Goal: Entertainment & Leisure: Consume media (video, audio)

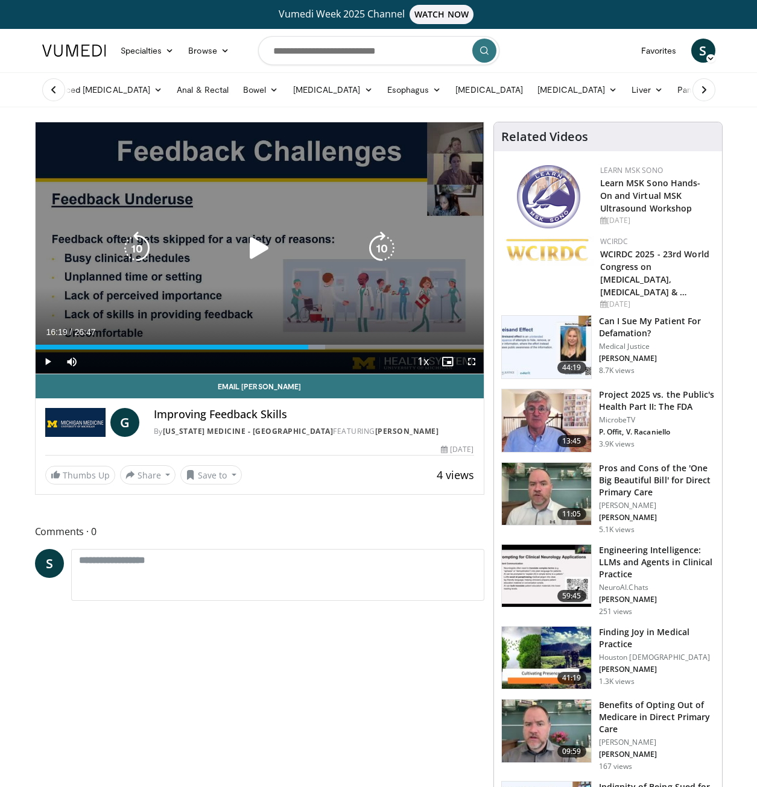
click at [253, 248] on icon "Video Player" at bounding box center [259, 249] width 34 height 34
click at [385, 251] on icon "Video Player" at bounding box center [382, 249] width 34 height 34
click at [249, 255] on icon "Video Player" at bounding box center [259, 249] width 34 height 34
click at [253, 251] on icon "Video Player" at bounding box center [259, 249] width 34 height 34
click at [259, 254] on icon "Video Player" at bounding box center [259, 249] width 34 height 34
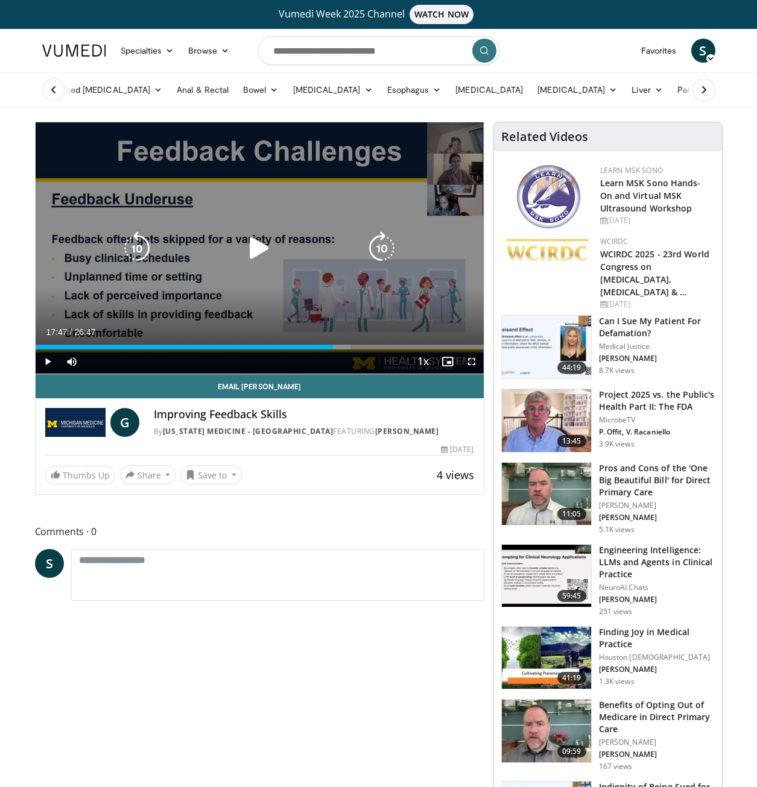
click at [263, 250] on icon "Video Player" at bounding box center [259, 249] width 34 height 34
click at [393, 239] on icon "Video Player" at bounding box center [382, 249] width 34 height 34
click at [390, 242] on icon "Video Player" at bounding box center [382, 249] width 34 height 34
click at [388, 241] on icon "Video Player" at bounding box center [382, 249] width 34 height 34
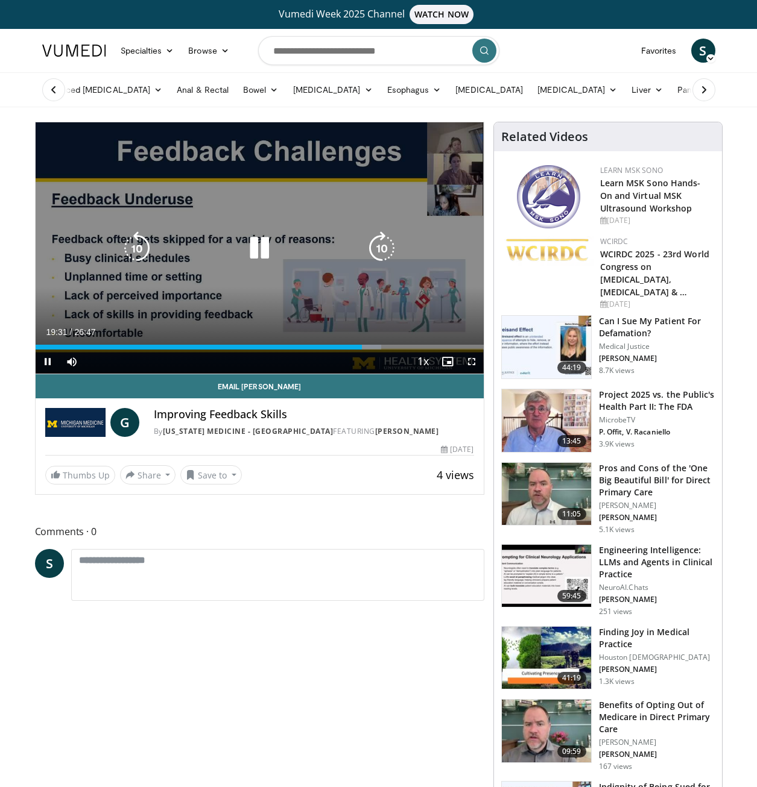
click at [385, 241] on icon "Video Player" at bounding box center [382, 249] width 34 height 34
click at [134, 239] on icon "Video Player" at bounding box center [137, 249] width 34 height 34
click at [256, 245] on icon "Video Player" at bounding box center [259, 249] width 34 height 34
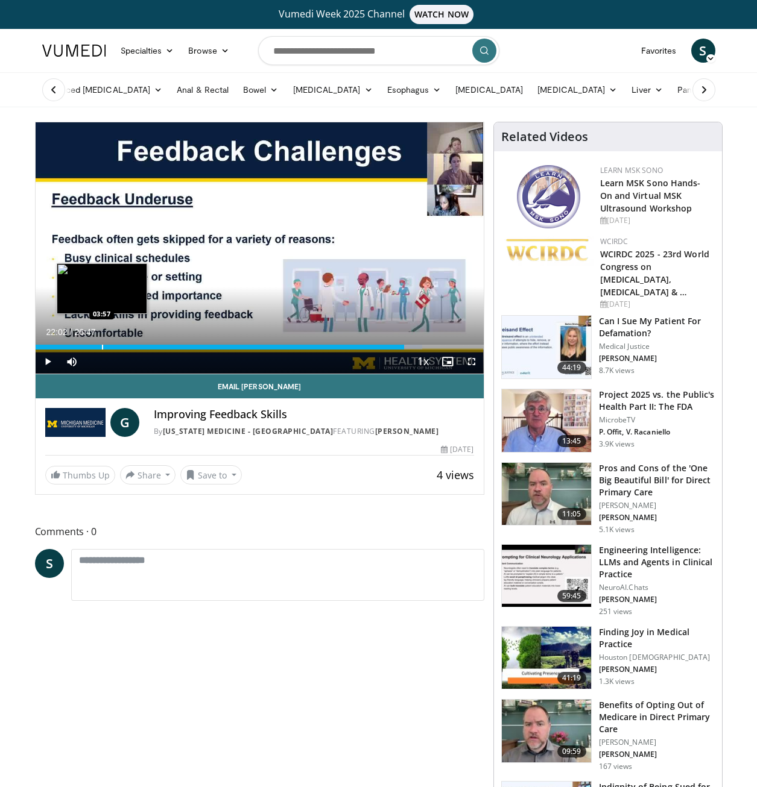
click at [96, 341] on div "Loaded : 86.40% 22:02 03:57" at bounding box center [260, 343] width 448 height 11
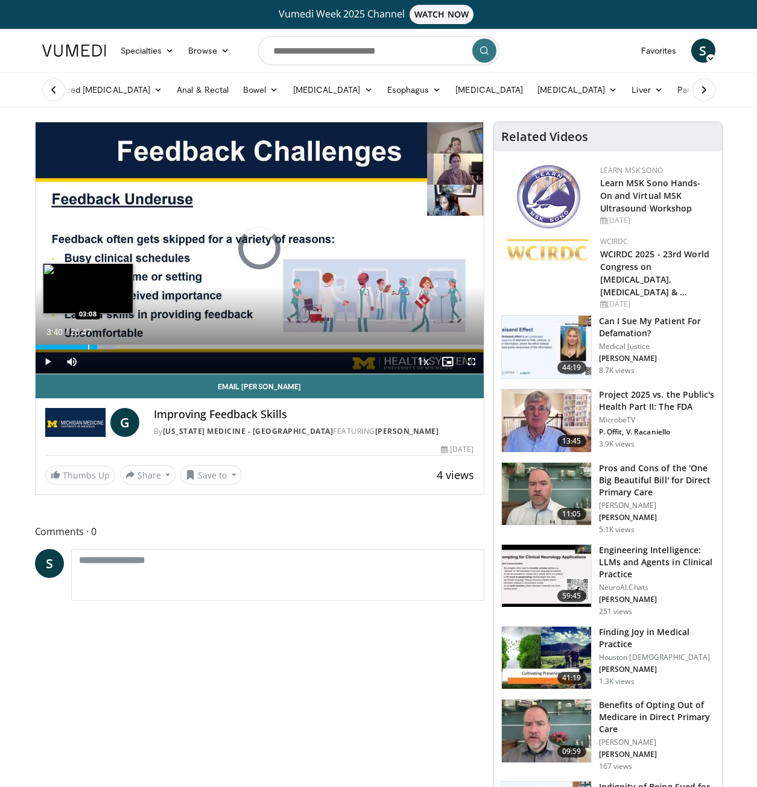
click at [88, 345] on div "Progress Bar" at bounding box center [88, 347] width 1 height 5
click at [78, 348] on div "03:06" at bounding box center [62, 347] width 52 height 5
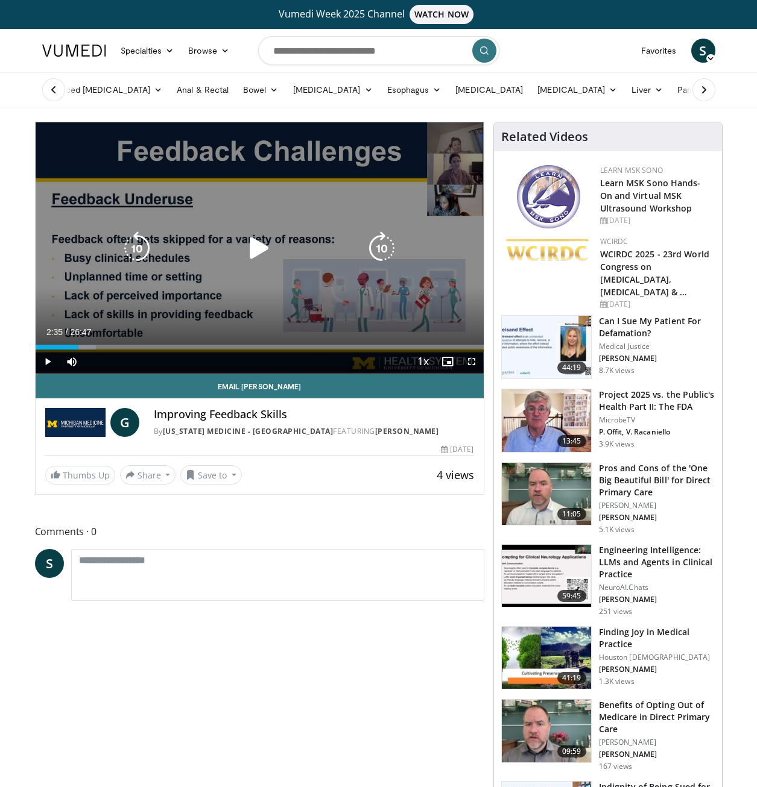
click at [259, 254] on icon "Video Player" at bounding box center [259, 249] width 34 height 34
click at [261, 245] on icon "Video Player" at bounding box center [259, 249] width 34 height 34
click at [263, 247] on icon "Video Player" at bounding box center [259, 249] width 34 height 34
click at [386, 241] on icon "Video Player" at bounding box center [382, 249] width 34 height 34
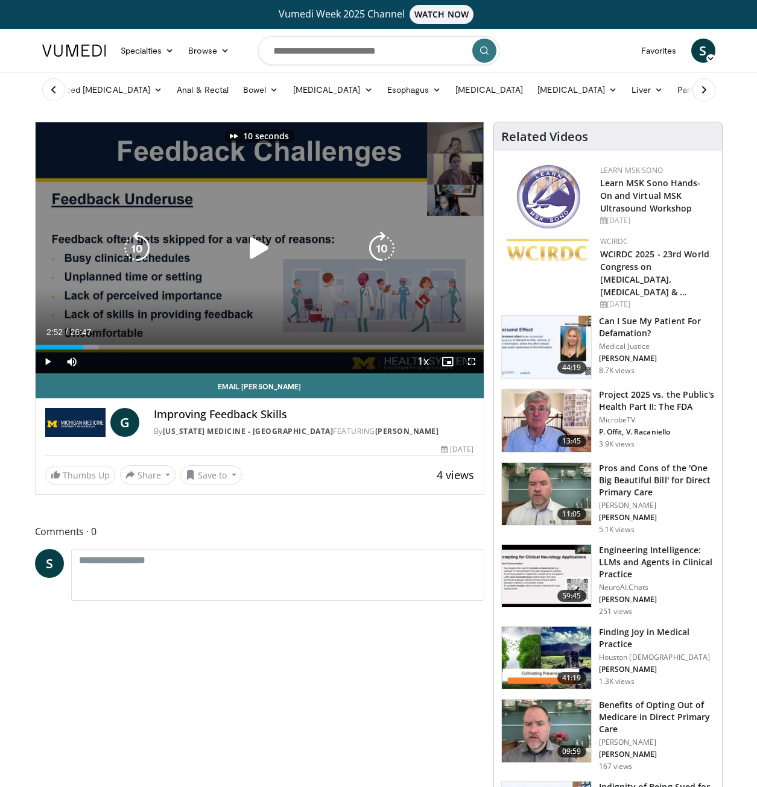
click at [256, 251] on icon "Video Player" at bounding box center [259, 249] width 34 height 34
click at [253, 251] on icon "Video Player" at bounding box center [259, 249] width 34 height 34
click at [252, 242] on icon "Video Player" at bounding box center [259, 249] width 34 height 34
click at [372, 251] on icon "Video Player" at bounding box center [382, 249] width 34 height 34
click at [264, 250] on icon "Video Player" at bounding box center [259, 249] width 34 height 34
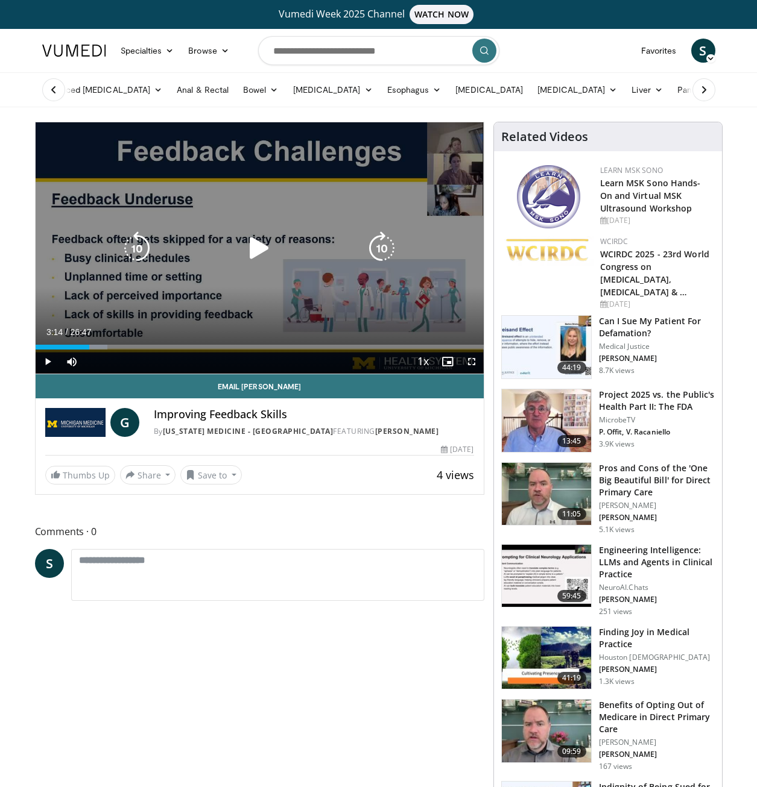
click at [260, 248] on icon "Video Player" at bounding box center [259, 249] width 34 height 34
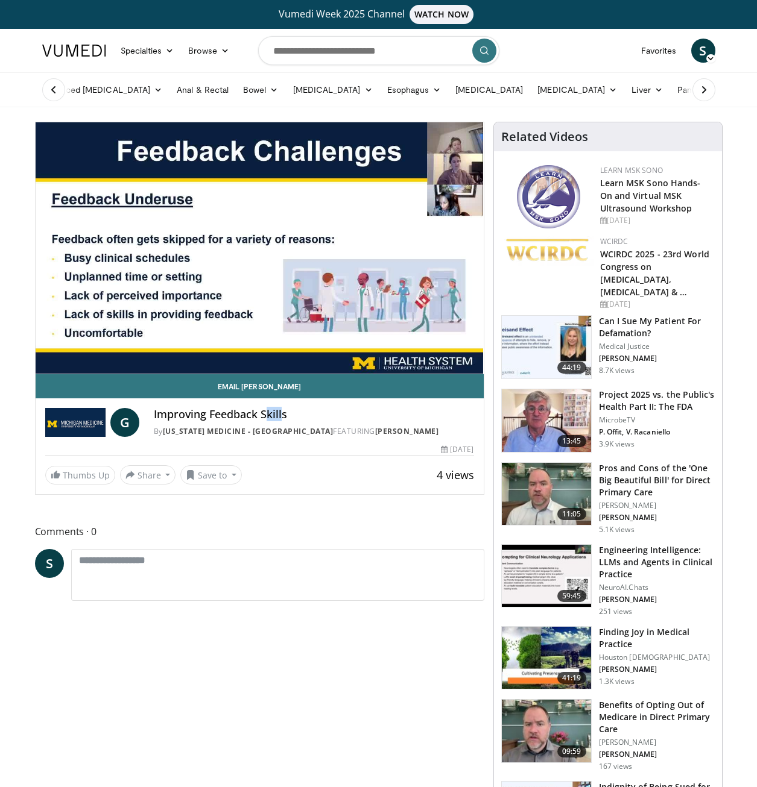
drag, startPoint x: 268, startPoint y: 412, endPoint x: 280, endPoint y: 413, distance: 11.5
click at [280, 413] on h4 "Improving Feedback Skills" at bounding box center [314, 414] width 320 height 13
drag, startPoint x: 280, startPoint y: 413, endPoint x: 244, endPoint y: 413, distance: 36.2
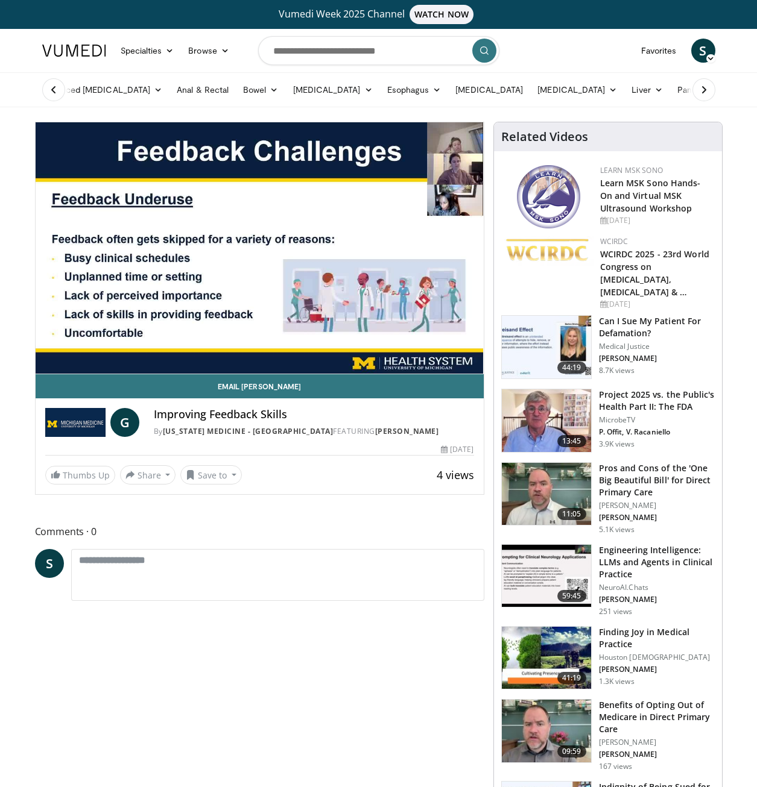
click at [244, 413] on h4 "Improving Feedback Skills" at bounding box center [314, 414] width 320 height 13
drag, startPoint x: 244, startPoint y: 413, endPoint x: 175, endPoint y: 416, distance: 68.2
click at [175, 416] on h4 "Improving Feedback Skills" at bounding box center [314, 414] width 320 height 13
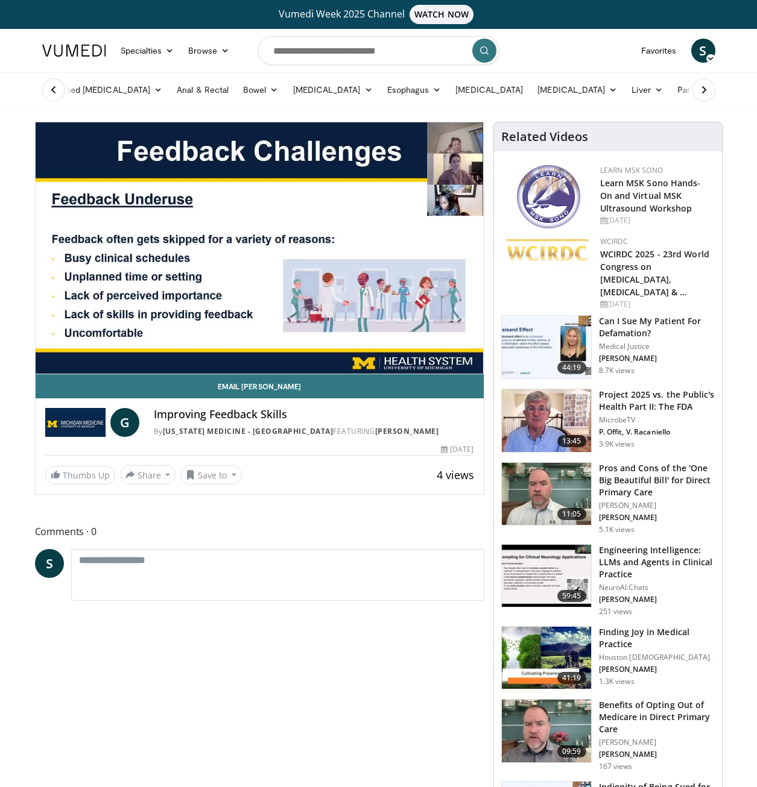
drag, startPoint x: 175, startPoint y: 416, endPoint x: 247, endPoint y: 415, distance: 71.2
click at [247, 415] on h4 "Improving Feedback Skills" at bounding box center [314, 414] width 320 height 13
drag, startPoint x: 247, startPoint y: 415, endPoint x: 258, endPoint y: 414, distance: 11.5
click at [258, 414] on h4 "Improving Feedback Skills" at bounding box center [314, 414] width 320 height 13
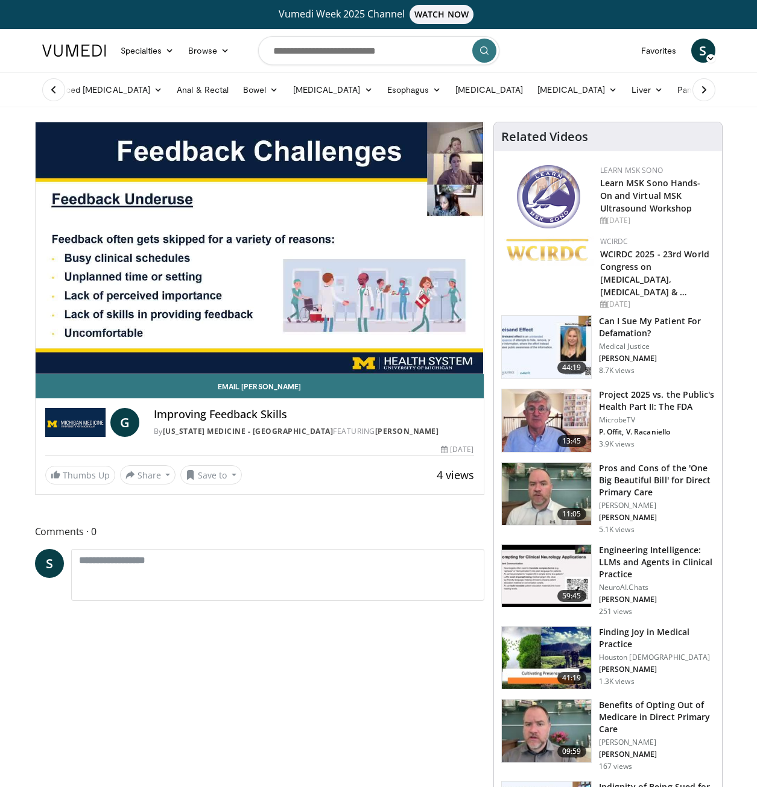
click at [274, 415] on h4 "Improving Feedback Skills" at bounding box center [314, 414] width 320 height 13
drag, startPoint x: 274, startPoint y: 415, endPoint x: 251, endPoint y: 413, distance: 23.0
click at [251, 413] on h4 "Improving Feedback Skills" at bounding box center [314, 414] width 320 height 13
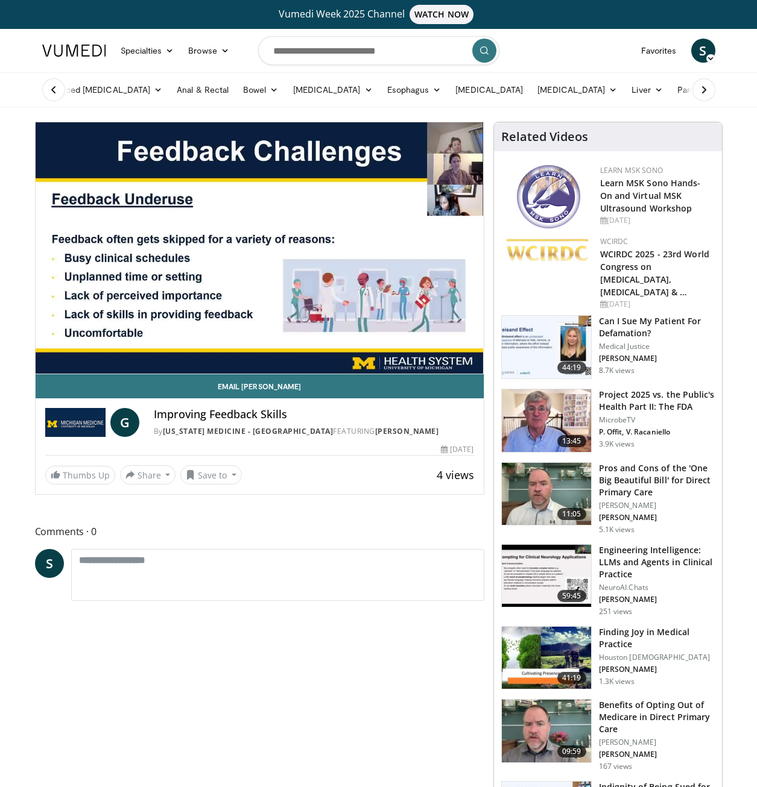
drag, startPoint x: 251, startPoint y: 413, endPoint x: 174, endPoint y: 409, distance: 77.9
click at [174, 409] on h4 "Improving Feedback Skills" at bounding box center [314, 414] width 320 height 13
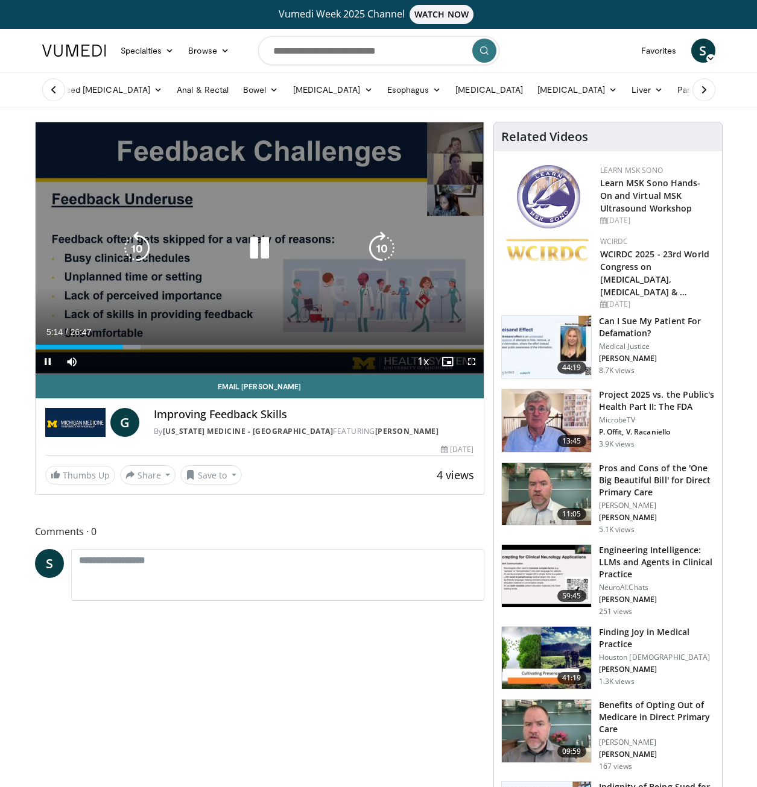
click at [268, 257] on icon "Video Player" at bounding box center [259, 249] width 34 height 34
click at [268, 247] on icon "Video Player" at bounding box center [259, 249] width 34 height 34
click at [249, 239] on icon "Video Player" at bounding box center [259, 249] width 34 height 34
click at [370, 188] on div "10 seconds Tap to unmute" at bounding box center [260, 247] width 448 height 251
click at [141, 242] on icon "Video Player" at bounding box center [137, 249] width 34 height 34
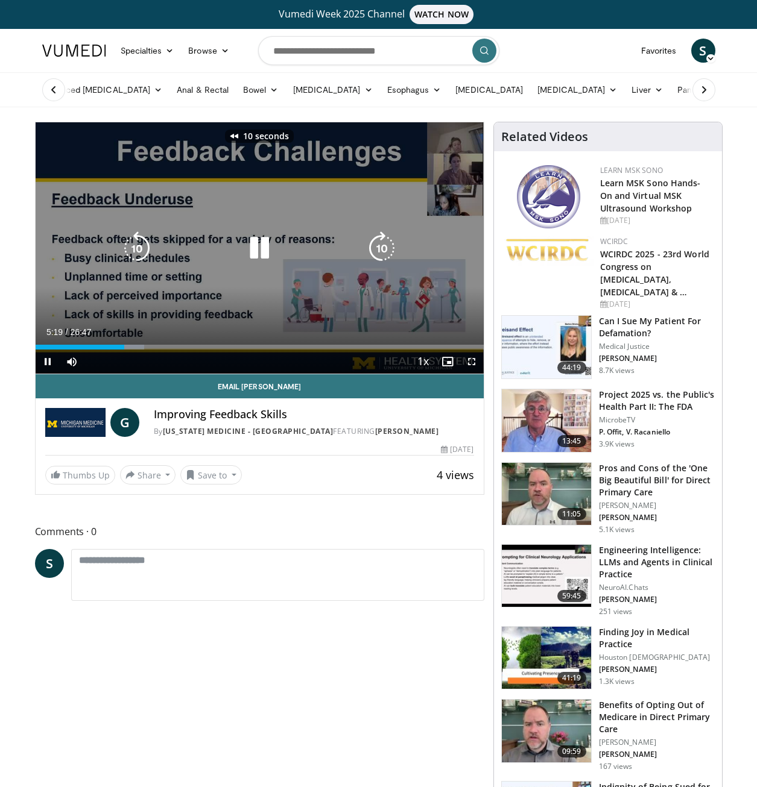
click at [142, 244] on icon "Video Player" at bounding box center [137, 249] width 34 height 34
click at [392, 247] on icon "Video Player" at bounding box center [382, 249] width 34 height 34
click at [375, 250] on icon "Video Player" at bounding box center [382, 249] width 34 height 34
click at [251, 250] on icon "Video Player" at bounding box center [259, 249] width 34 height 34
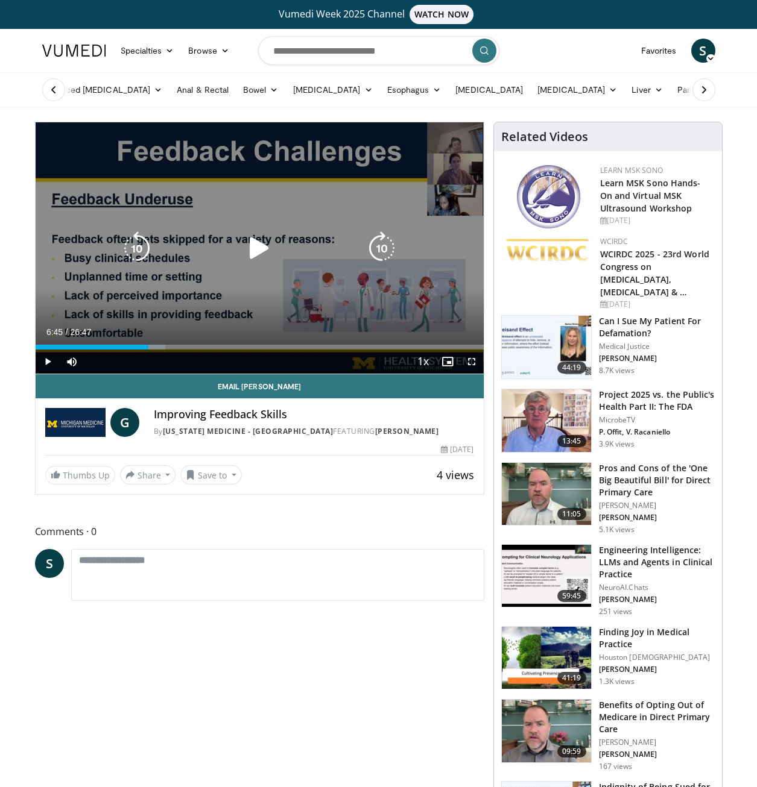
click at [130, 252] on icon "Video Player" at bounding box center [137, 249] width 34 height 34
click at [269, 241] on icon "Video Player" at bounding box center [259, 249] width 34 height 34
click at [143, 246] on icon "Video Player" at bounding box center [137, 249] width 34 height 34
click at [150, 240] on icon "Video Player" at bounding box center [137, 249] width 34 height 34
click at [253, 247] on icon "Video Player" at bounding box center [259, 249] width 34 height 34
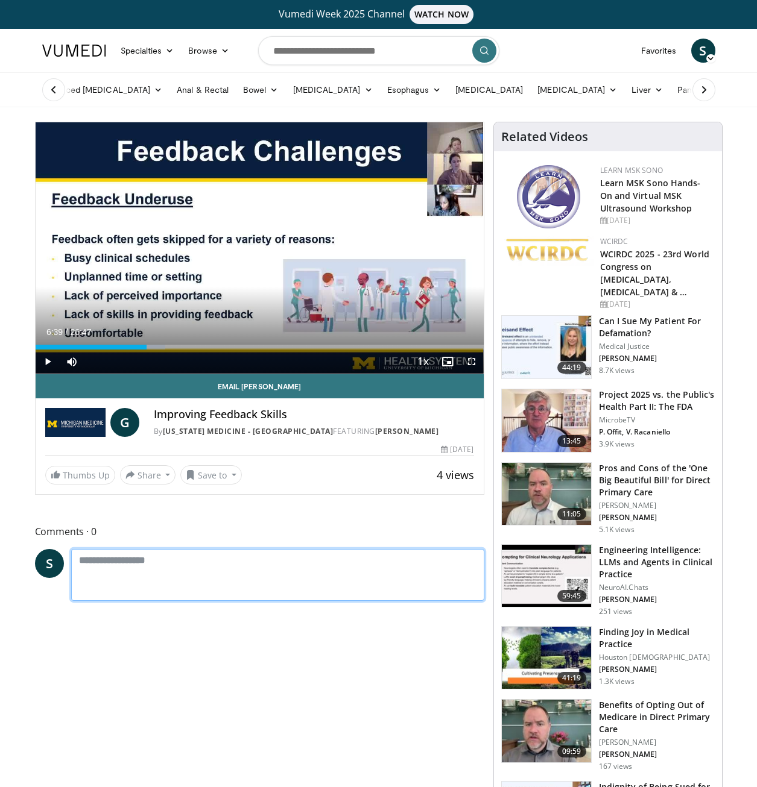
click at [317, 566] on textarea at bounding box center [277, 575] width 413 height 52
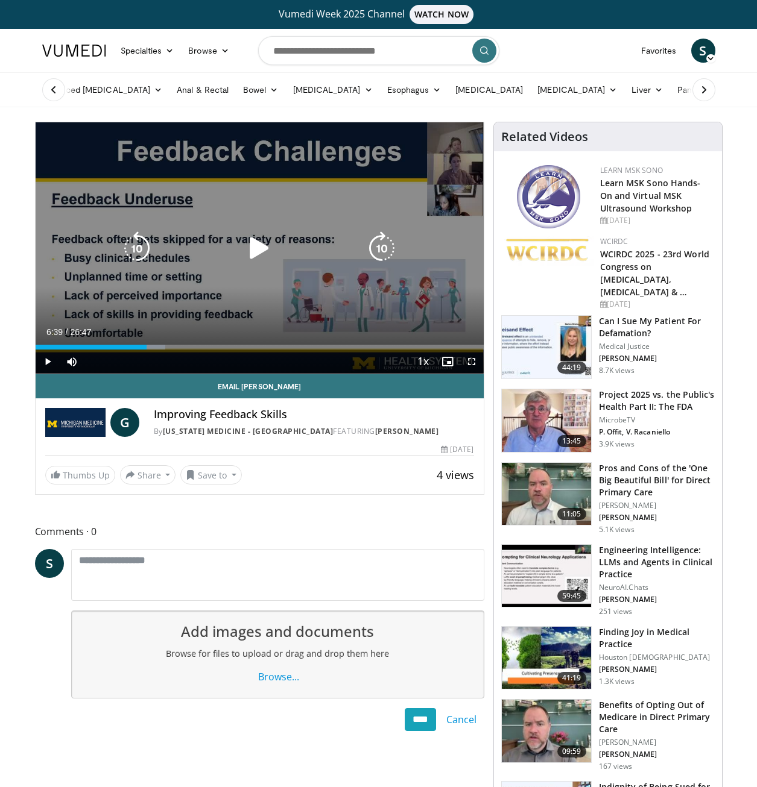
click at [262, 242] on icon "Video Player" at bounding box center [259, 249] width 34 height 34
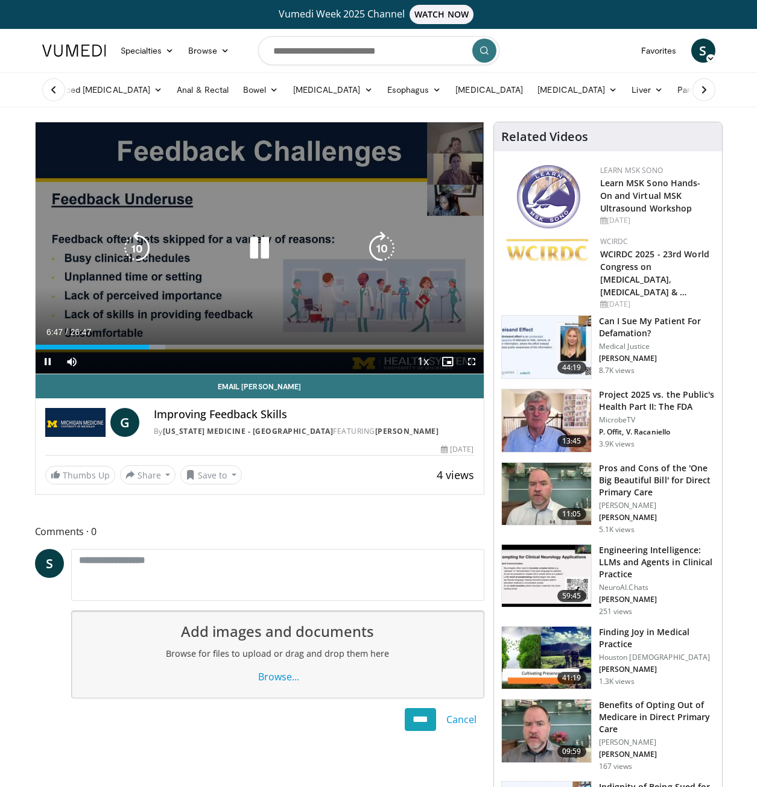
click at [382, 254] on icon "Video Player" at bounding box center [382, 249] width 34 height 34
click at [371, 248] on icon "Video Player" at bounding box center [382, 249] width 34 height 34
click at [377, 247] on icon "Video Player" at bounding box center [382, 249] width 34 height 34
click at [256, 244] on icon "Video Player" at bounding box center [259, 249] width 34 height 34
click at [244, 248] on icon "Video Player" at bounding box center [259, 249] width 34 height 34
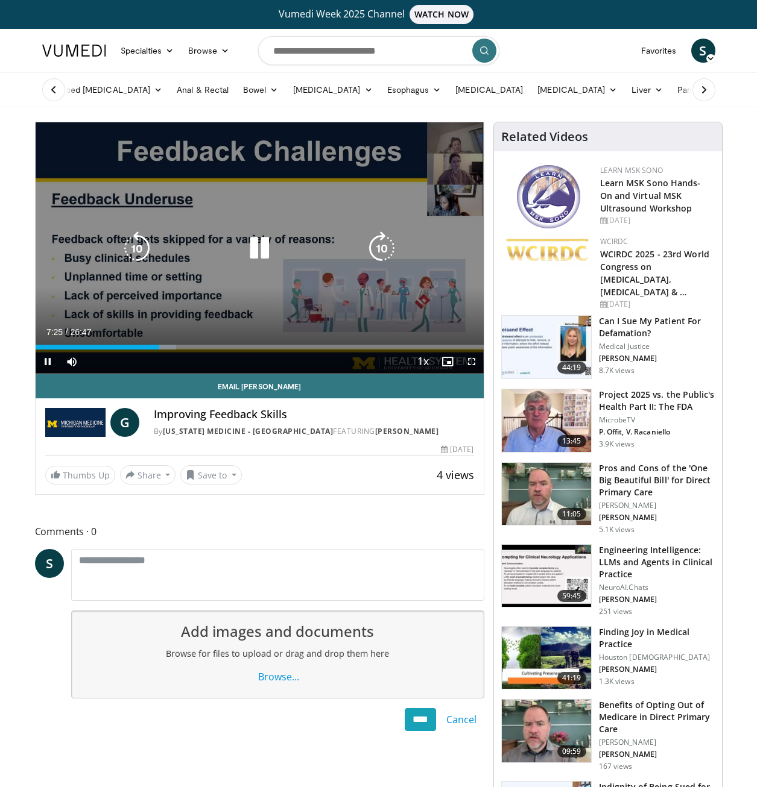
click at [393, 241] on icon "Video Player" at bounding box center [382, 249] width 34 height 34
click at [383, 245] on icon "Video Player" at bounding box center [382, 249] width 34 height 34
click at [379, 247] on icon "Video Player" at bounding box center [382, 249] width 34 height 34
click at [377, 247] on icon "Video Player" at bounding box center [382, 249] width 34 height 34
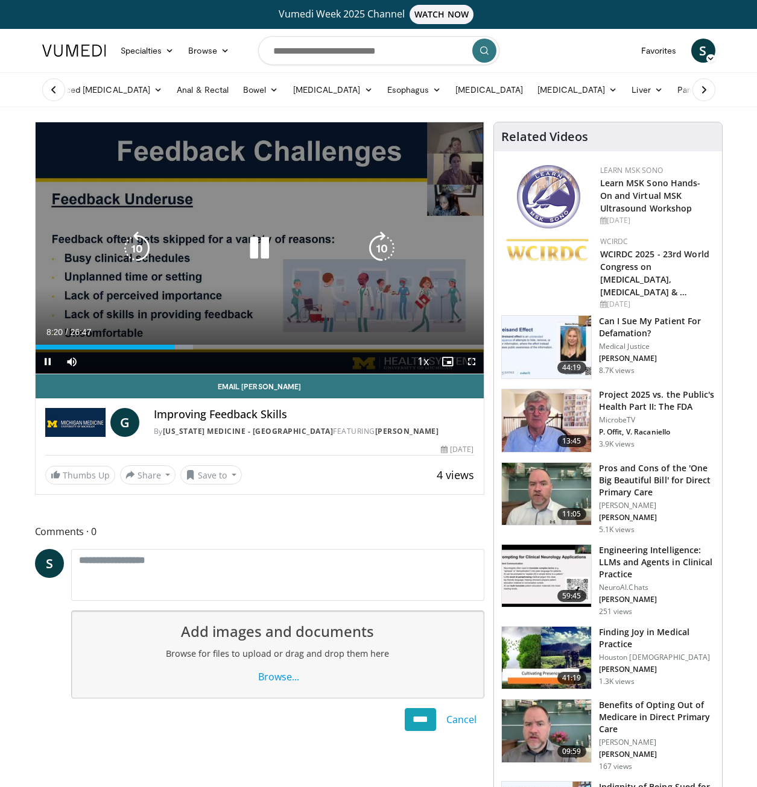
click at [377, 247] on icon "Video Player" at bounding box center [382, 249] width 34 height 34
click at [375, 247] on icon "Video Player" at bounding box center [382, 249] width 34 height 34
click at [383, 248] on icon "Video Player" at bounding box center [382, 249] width 34 height 34
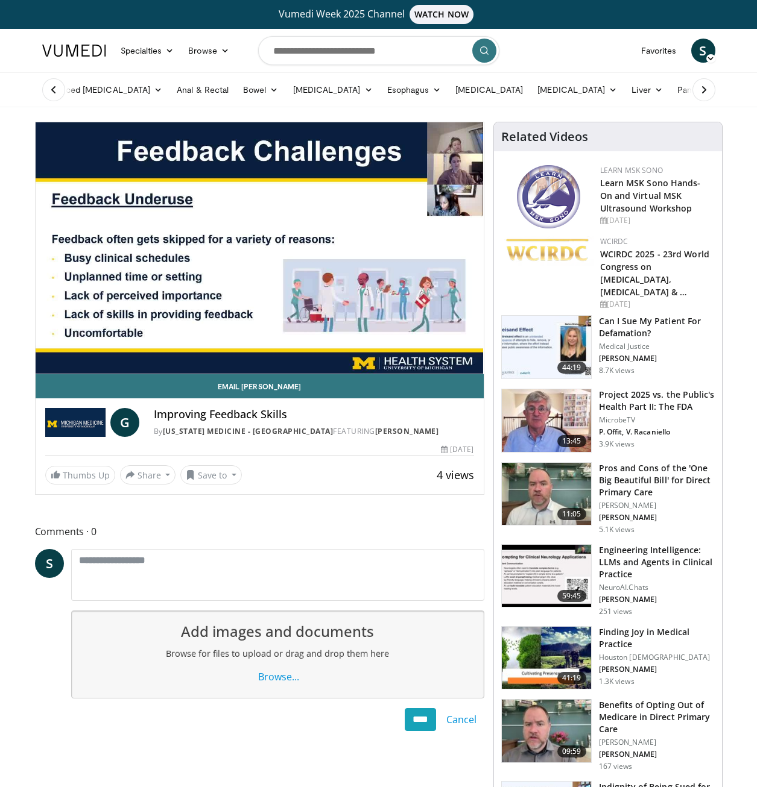
click at [315, 430] on div "By [US_STATE] Medicine - [GEOGRAPHIC_DATA] FEATURING [PERSON_NAME]" at bounding box center [314, 431] width 320 height 11
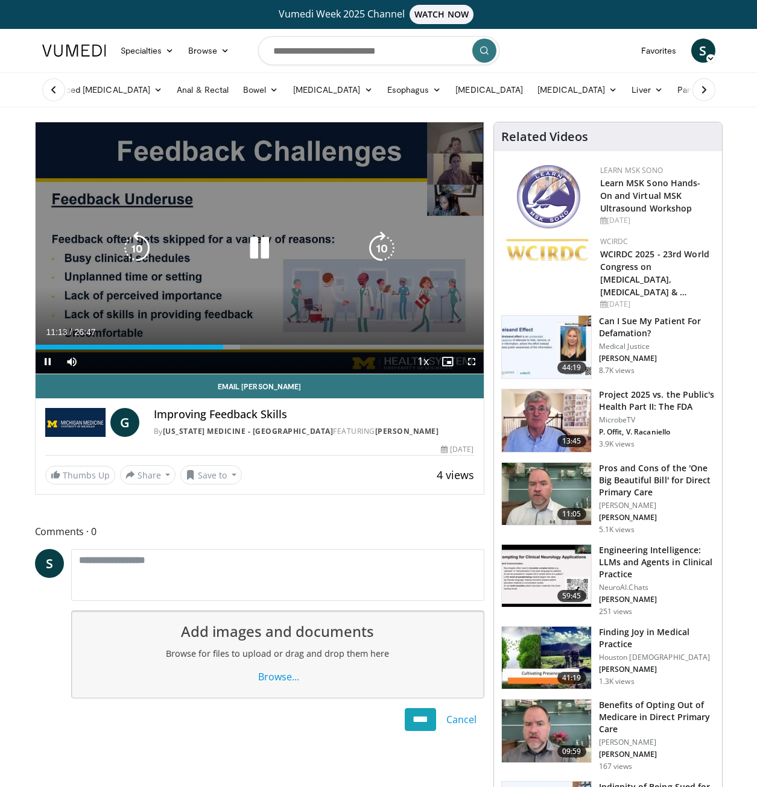
click at [268, 244] on icon "Video Player" at bounding box center [259, 249] width 34 height 34
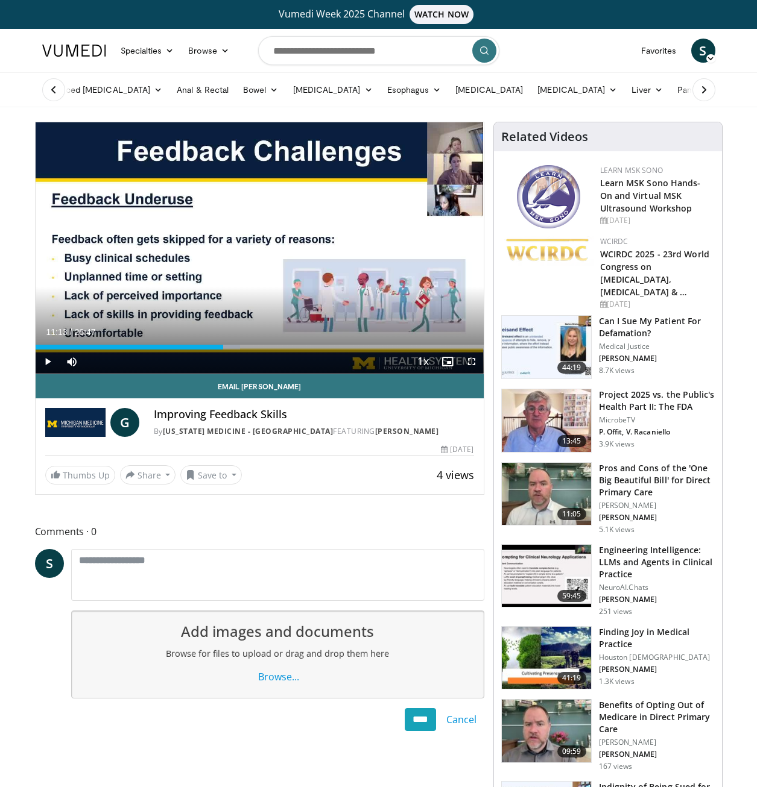
click at [317, 480] on div "Thumbs Up Share Improving Feedback Skills... × Enter one or more e-mail address…" at bounding box center [259, 474] width 429 height 19
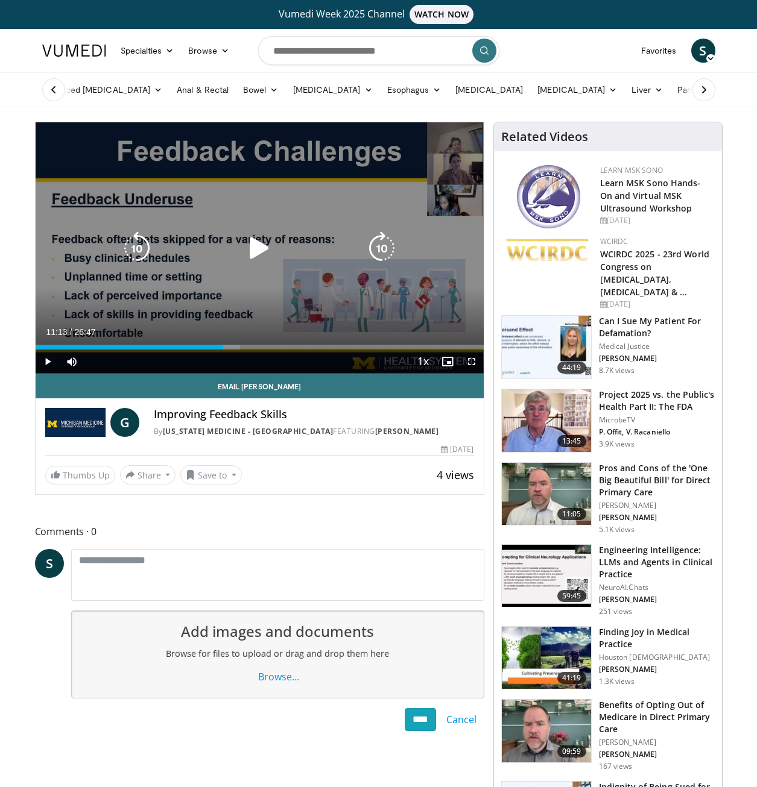
click at [259, 246] on icon "Video Player" at bounding box center [259, 249] width 34 height 34
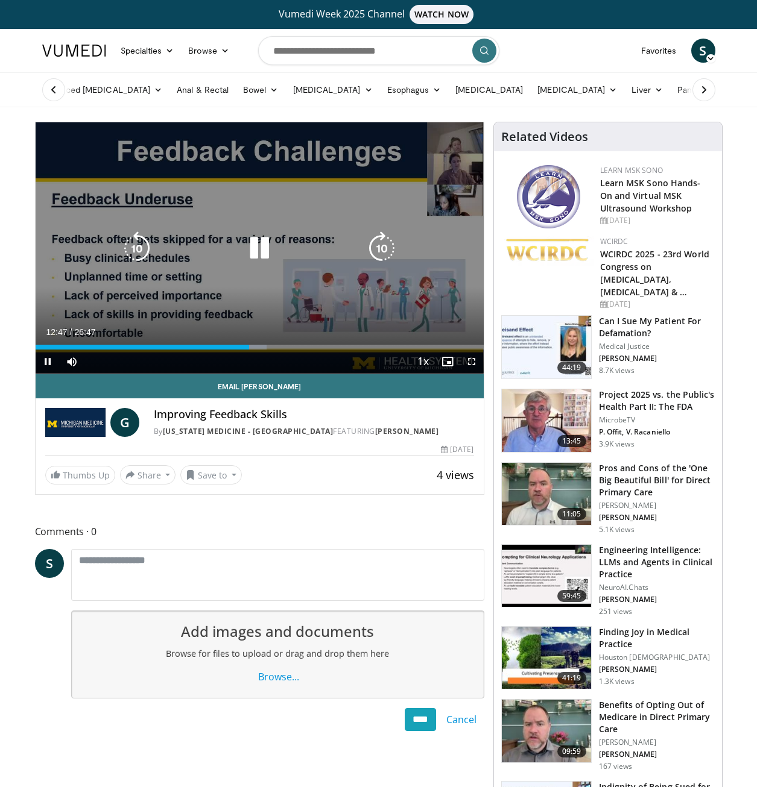
click at [142, 252] on icon "Video Player" at bounding box center [137, 249] width 34 height 34
click at [141, 251] on icon "Video Player" at bounding box center [137, 249] width 34 height 34
click at [375, 253] on icon "Video Player" at bounding box center [382, 249] width 34 height 34
click at [376, 248] on icon "Video Player" at bounding box center [382, 249] width 34 height 34
click at [391, 259] on icon "Video Player" at bounding box center [382, 249] width 34 height 34
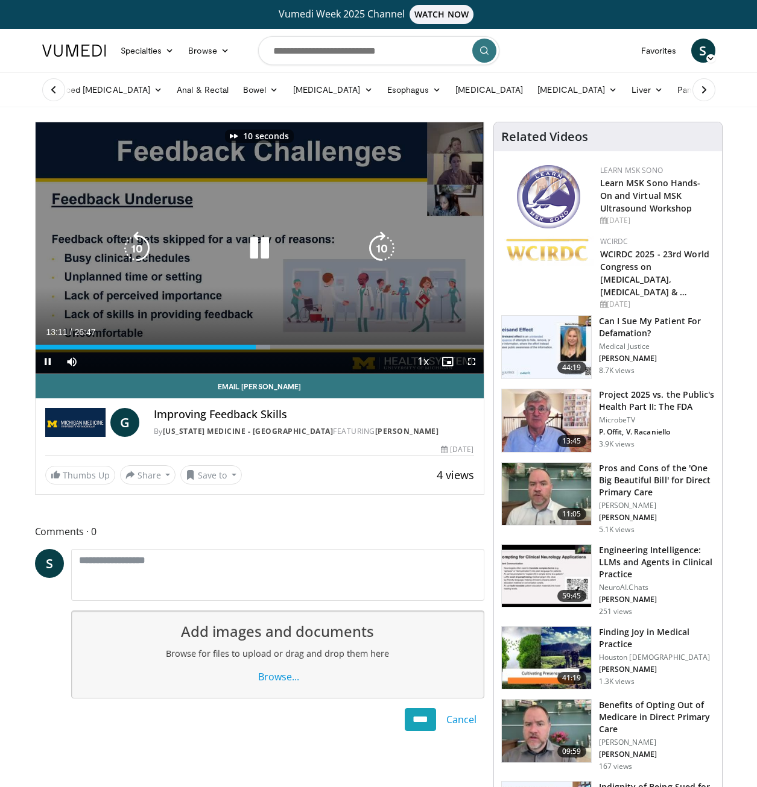
click at [391, 259] on icon "Video Player" at bounding box center [382, 249] width 34 height 34
click at [389, 259] on icon "Video Player" at bounding box center [382, 249] width 34 height 34
click at [393, 245] on icon "Video Player" at bounding box center [382, 249] width 34 height 34
click at [390, 245] on icon "Video Player" at bounding box center [382, 249] width 34 height 34
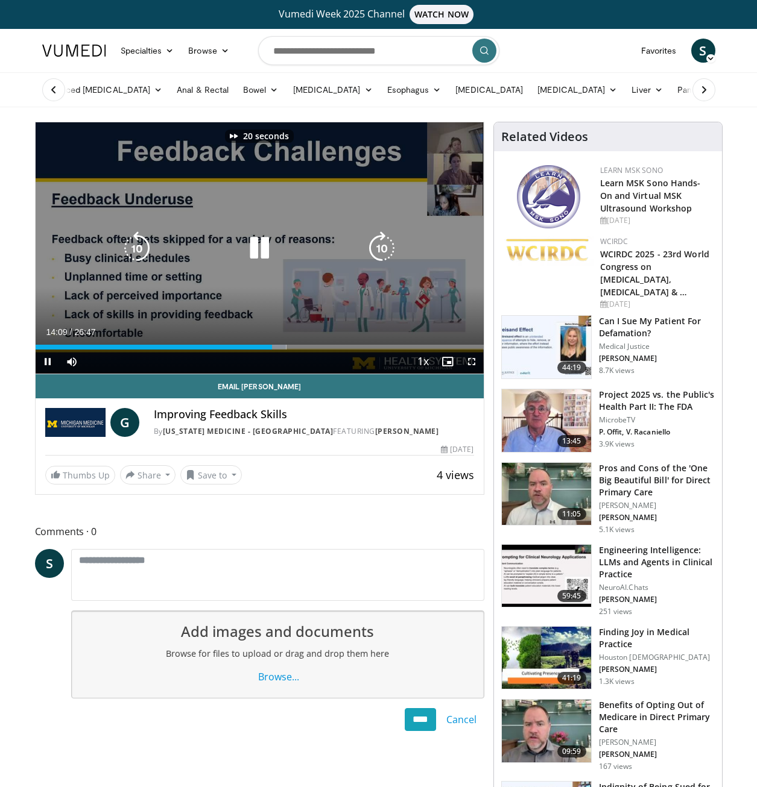
click at [388, 245] on icon "Video Player" at bounding box center [382, 249] width 34 height 34
click at [382, 247] on icon "Video Player" at bounding box center [382, 249] width 34 height 34
click at [256, 251] on icon "Video Player" at bounding box center [259, 249] width 34 height 34
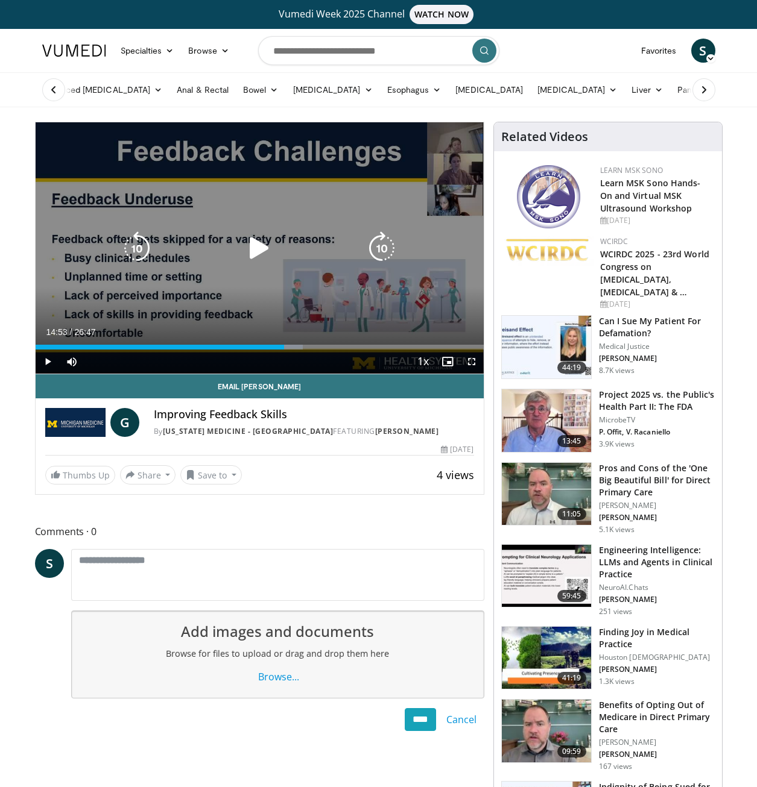
click at [209, 250] on div "Video Player" at bounding box center [259, 248] width 269 height 24
click at [245, 253] on icon "Video Player" at bounding box center [259, 249] width 34 height 34
click at [376, 248] on icon "Video Player" at bounding box center [382, 249] width 34 height 34
click at [379, 250] on icon "Video Player" at bounding box center [382, 249] width 34 height 34
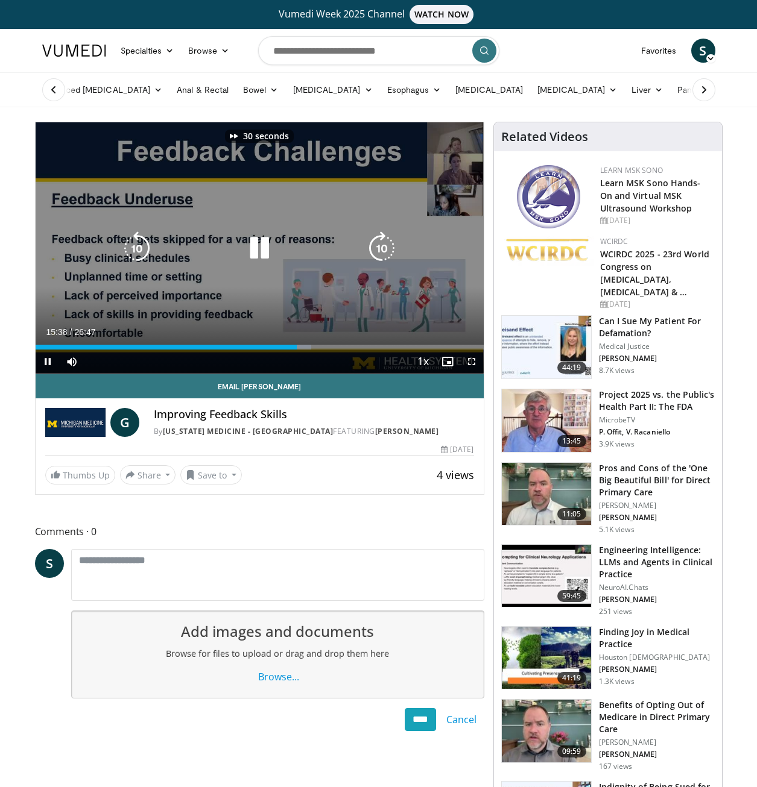
click at [379, 250] on icon "Video Player" at bounding box center [382, 249] width 34 height 34
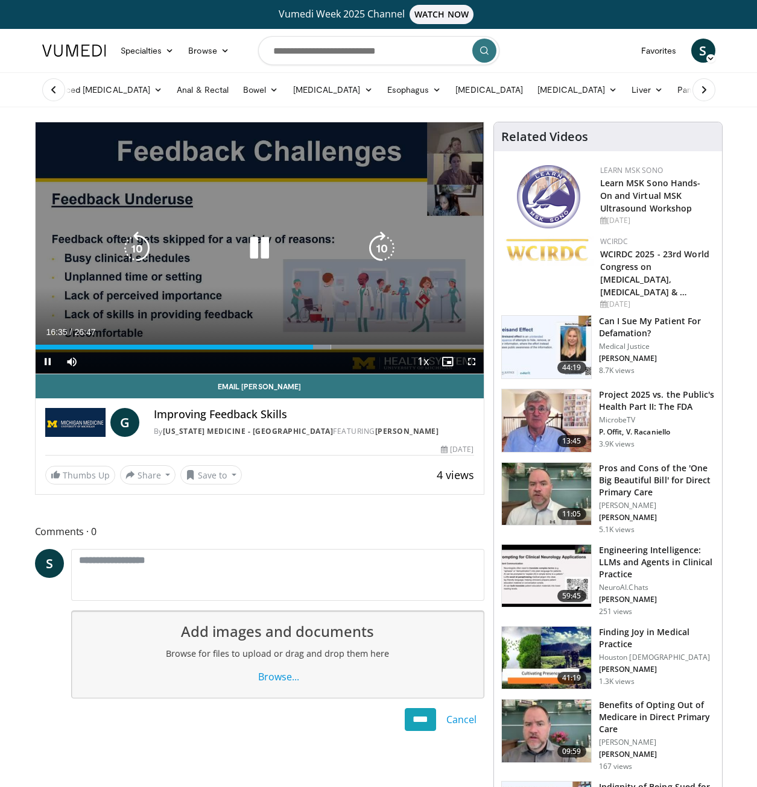
click at [262, 245] on icon "Video Player" at bounding box center [259, 249] width 34 height 34
click at [257, 245] on icon "Video Player" at bounding box center [259, 249] width 34 height 34
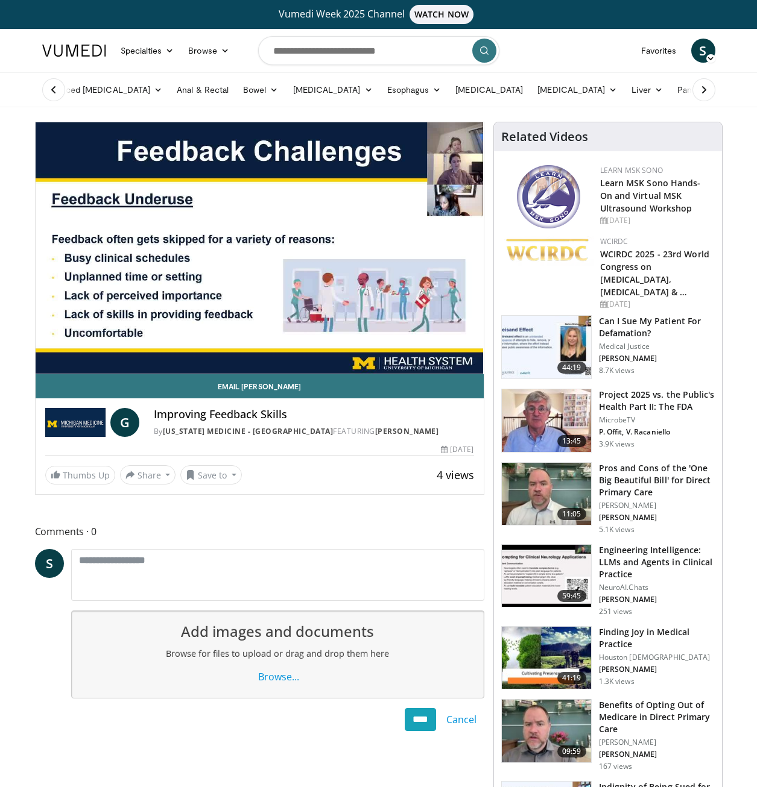
click at [276, 414] on h4 "Improving Feedback Skills" at bounding box center [314, 414] width 320 height 13
drag, startPoint x: 291, startPoint y: 412, endPoint x: 247, endPoint y: 417, distance: 44.8
click at [247, 417] on h4 "Improving Feedback Skills" at bounding box center [314, 414] width 320 height 13
click at [289, 409] on h4 "Improving Feedback Skills" at bounding box center [314, 414] width 320 height 13
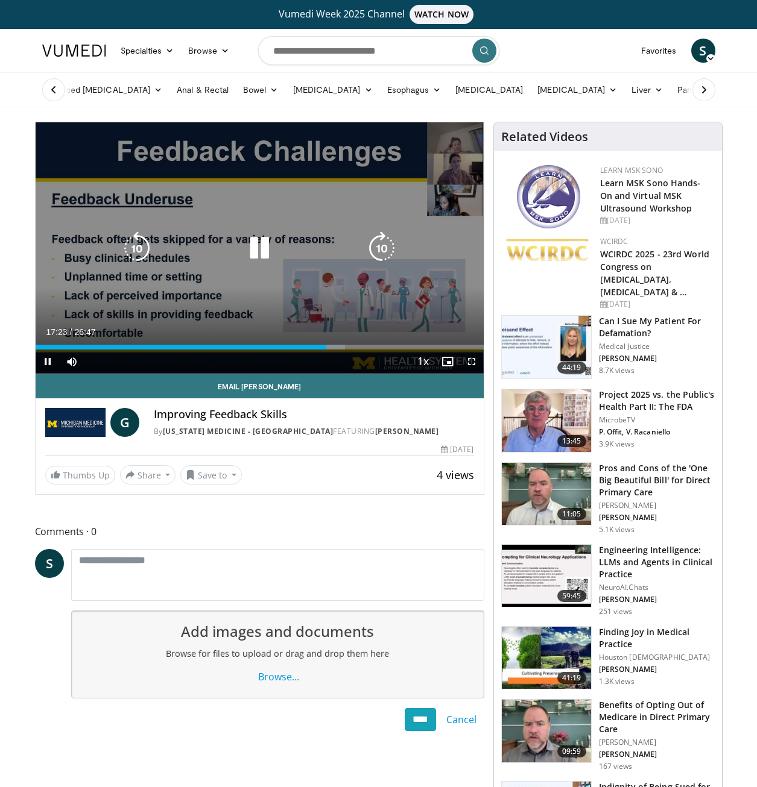
click at [257, 244] on icon "Video Player" at bounding box center [259, 249] width 34 height 34
click at [250, 244] on icon "Video Player" at bounding box center [259, 249] width 34 height 34
click at [389, 247] on icon "Video Player" at bounding box center [382, 249] width 34 height 34
click at [387, 245] on icon "Video Player" at bounding box center [382, 249] width 34 height 34
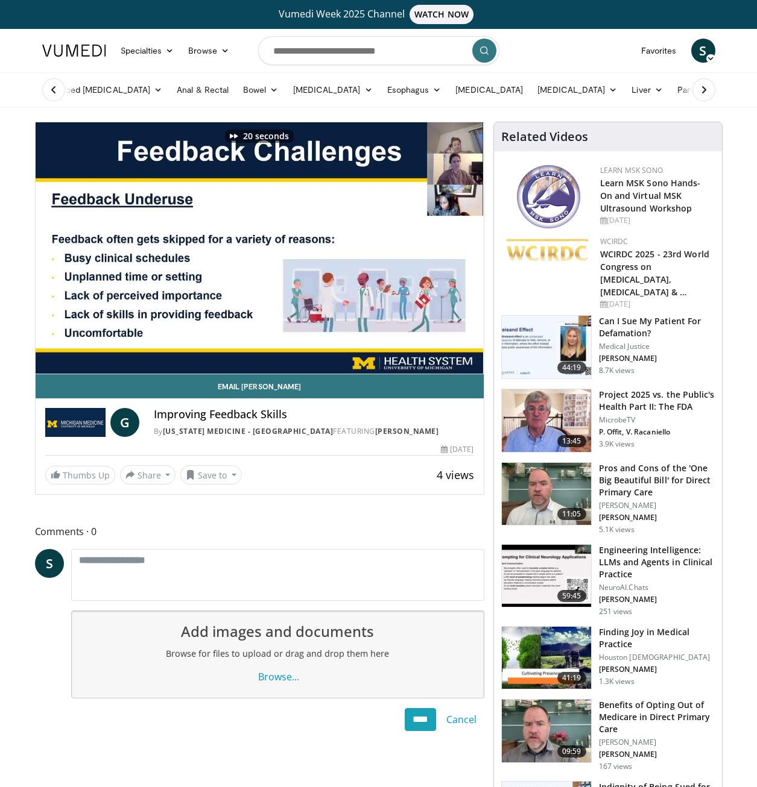
drag, startPoint x: 383, startPoint y: 245, endPoint x: 349, endPoint y: 503, distance: 260.3
click at [294, 531] on span "Comments 0" at bounding box center [259, 532] width 449 height 16
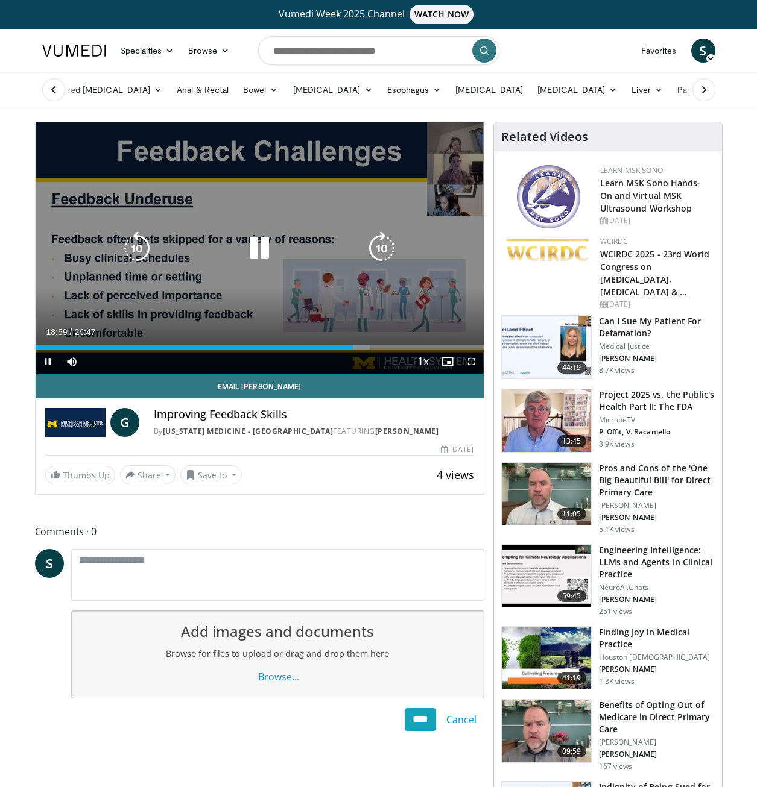
click at [266, 244] on icon "Video Player" at bounding box center [259, 249] width 34 height 34
